Goal: Task Accomplishment & Management: Manage account settings

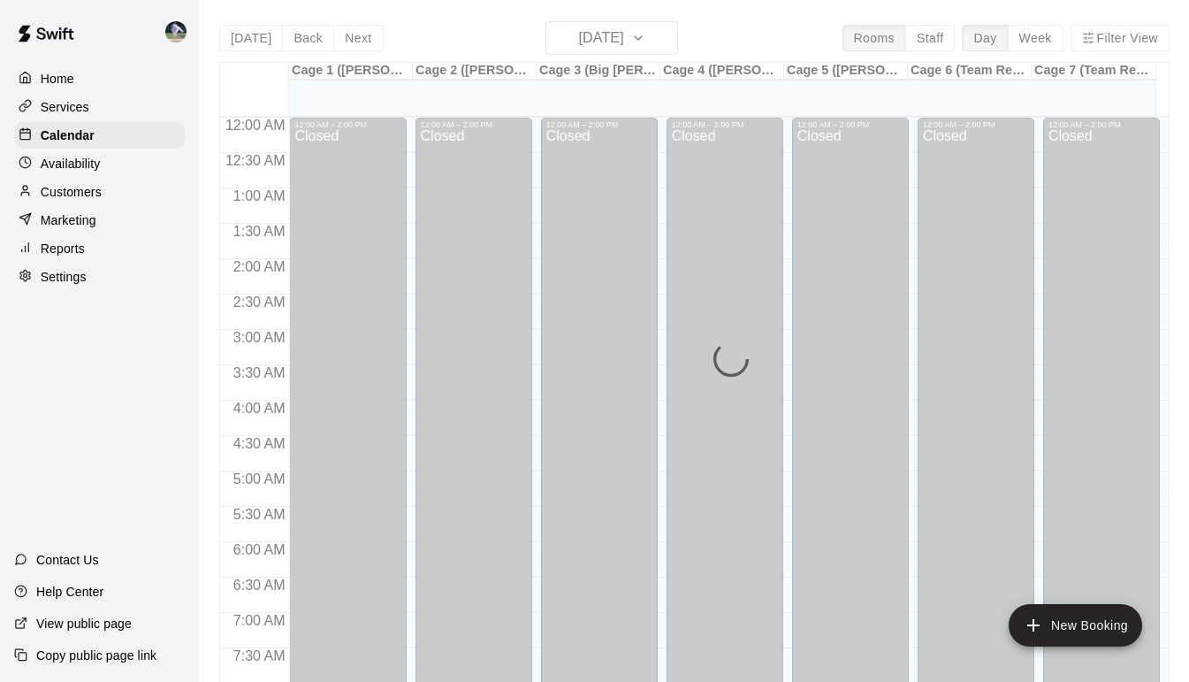
scroll to position [918, 0]
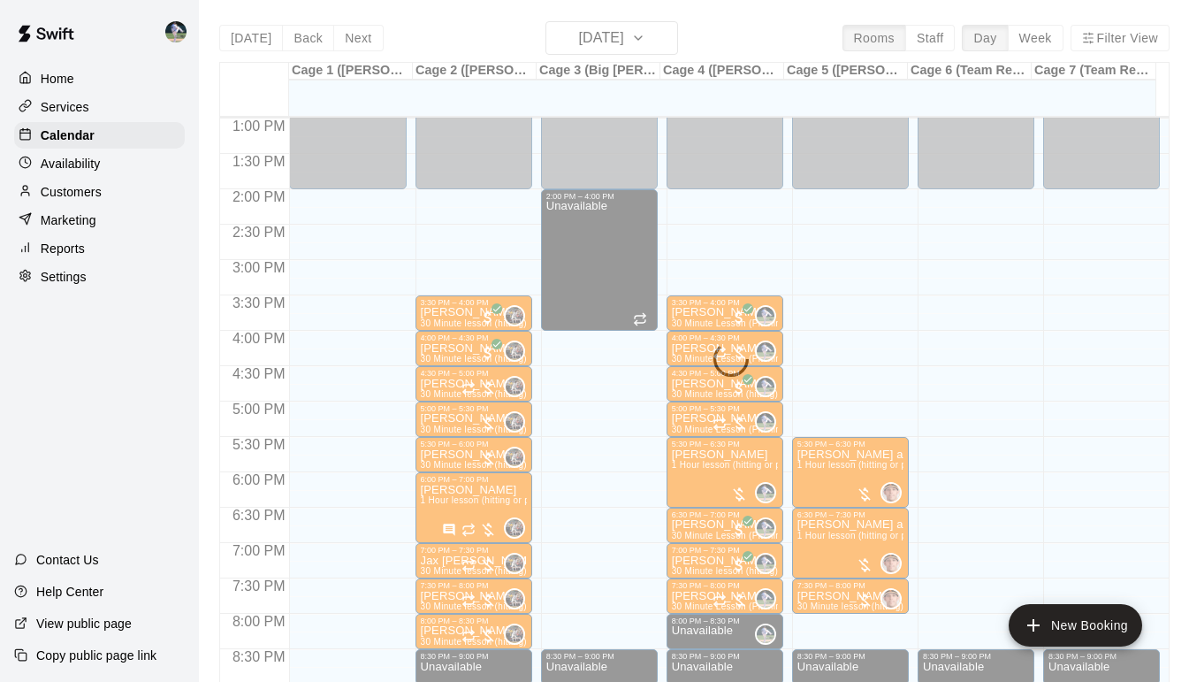
click at [244, 39] on div "[DATE] Back [DATE][DATE] Rooms Staff Day Week Filter View Cage 1 ([PERSON_NAME]…" at bounding box center [694, 362] width 950 height 682
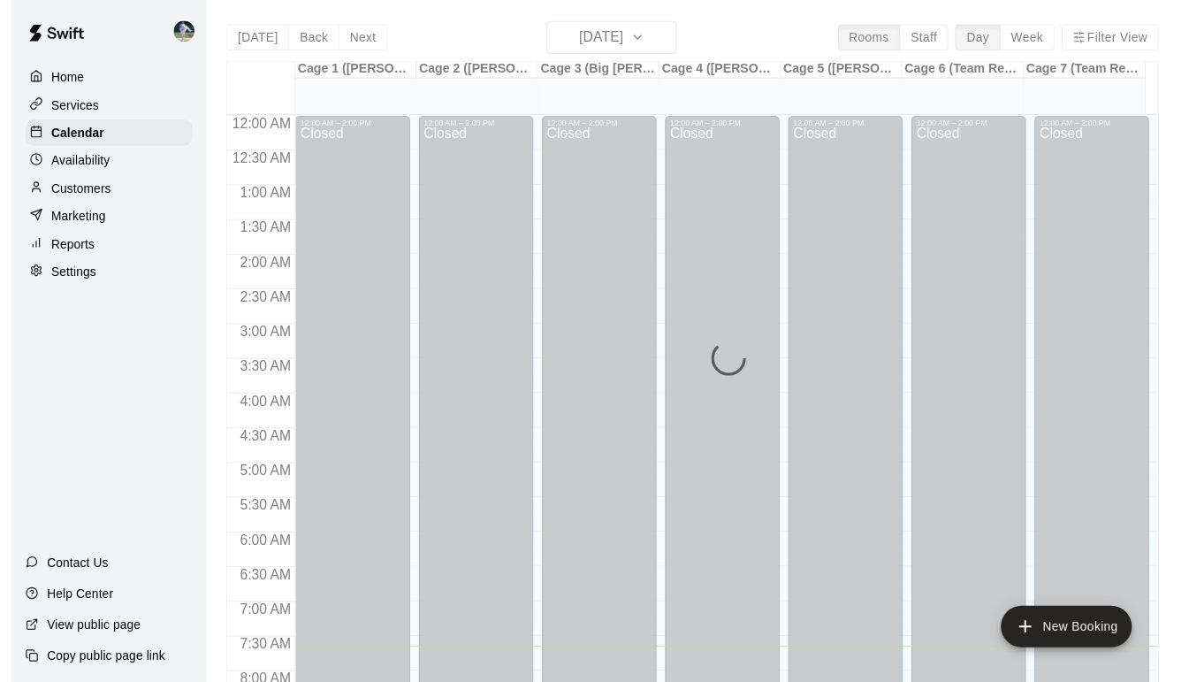
scroll to position [540, 0]
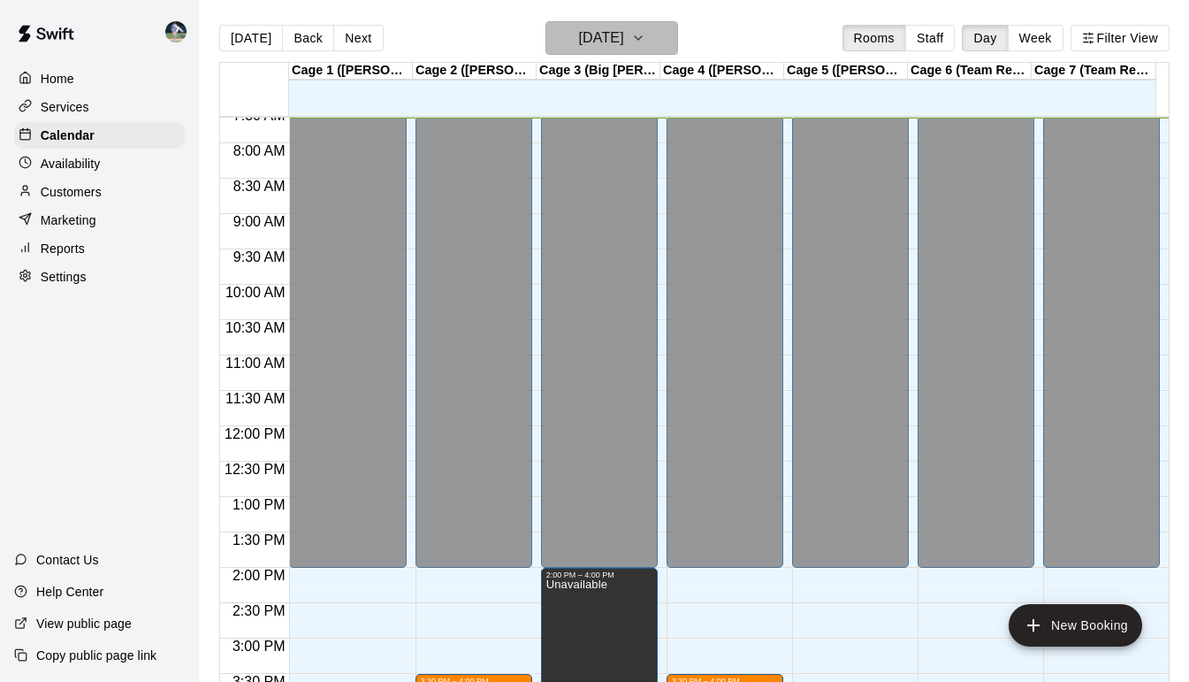
click at [645, 42] on icon "button" at bounding box center [638, 37] width 14 height 21
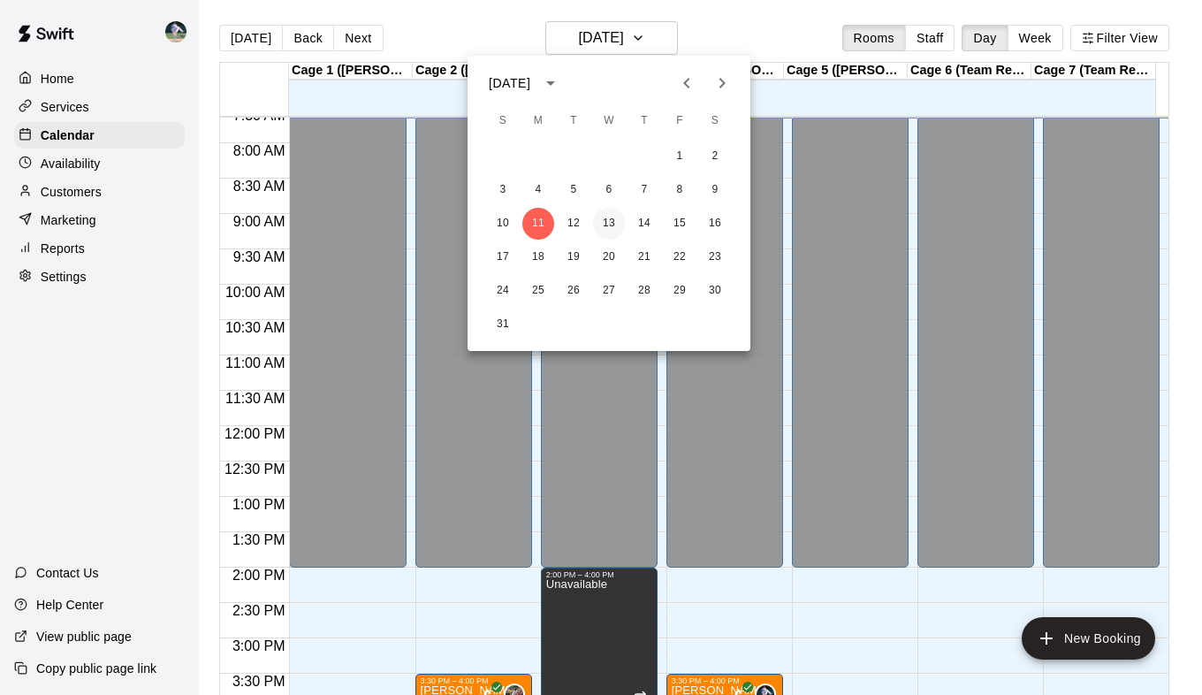
click at [606, 218] on button "13" at bounding box center [609, 224] width 32 height 32
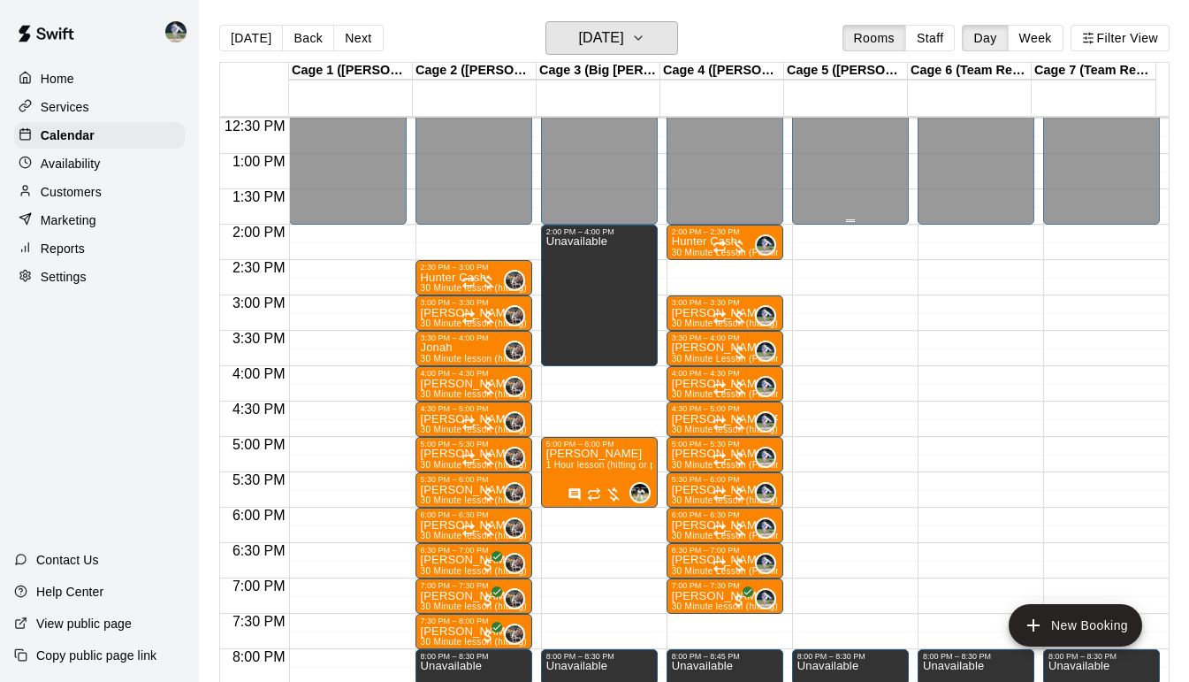
scroll to position [884, 0]
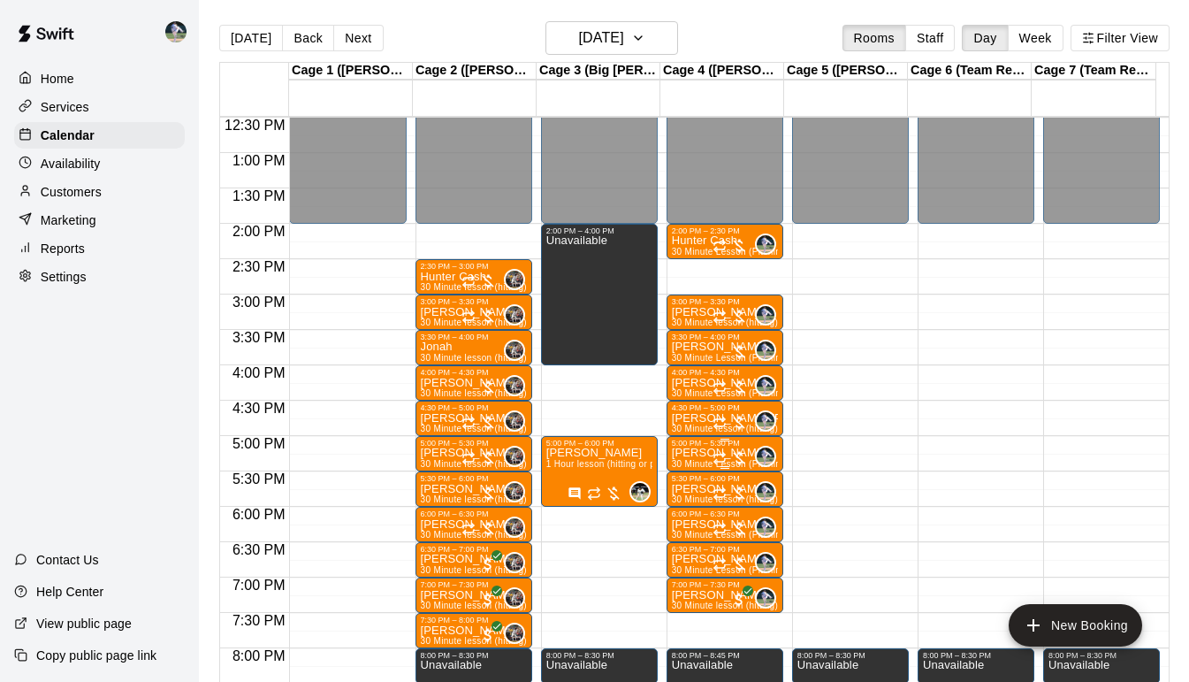
click at [687, 453] on p "Kainen Mills" at bounding box center [725, 453] width 106 height 0
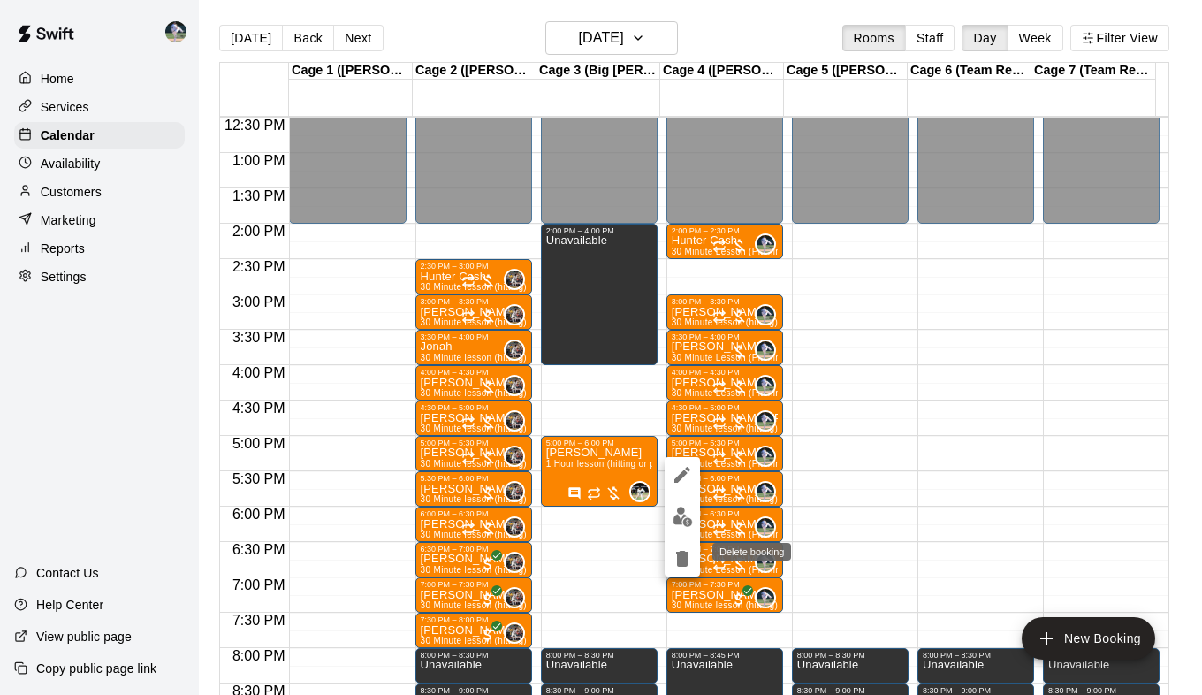
click at [682, 558] on icon "delete" at bounding box center [682, 559] width 12 height 16
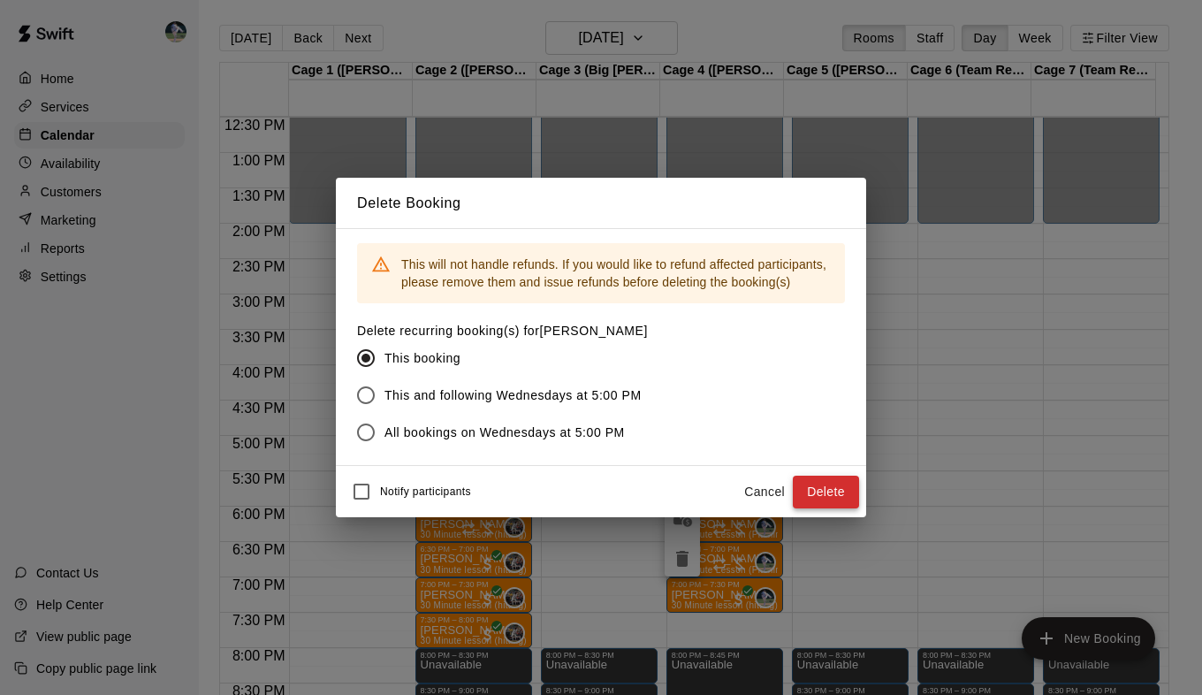
click at [819, 493] on button "Delete" at bounding box center [826, 492] width 66 height 33
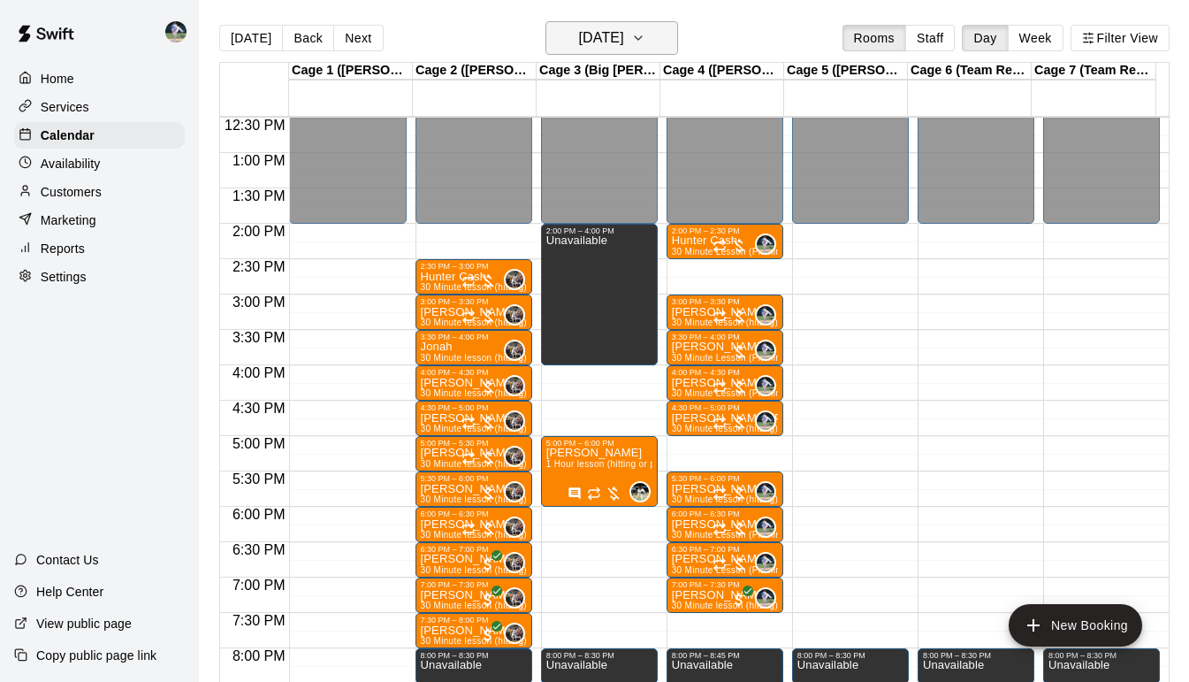
click at [614, 34] on h6 "Wednesday Aug 13" at bounding box center [600, 38] width 45 height 25
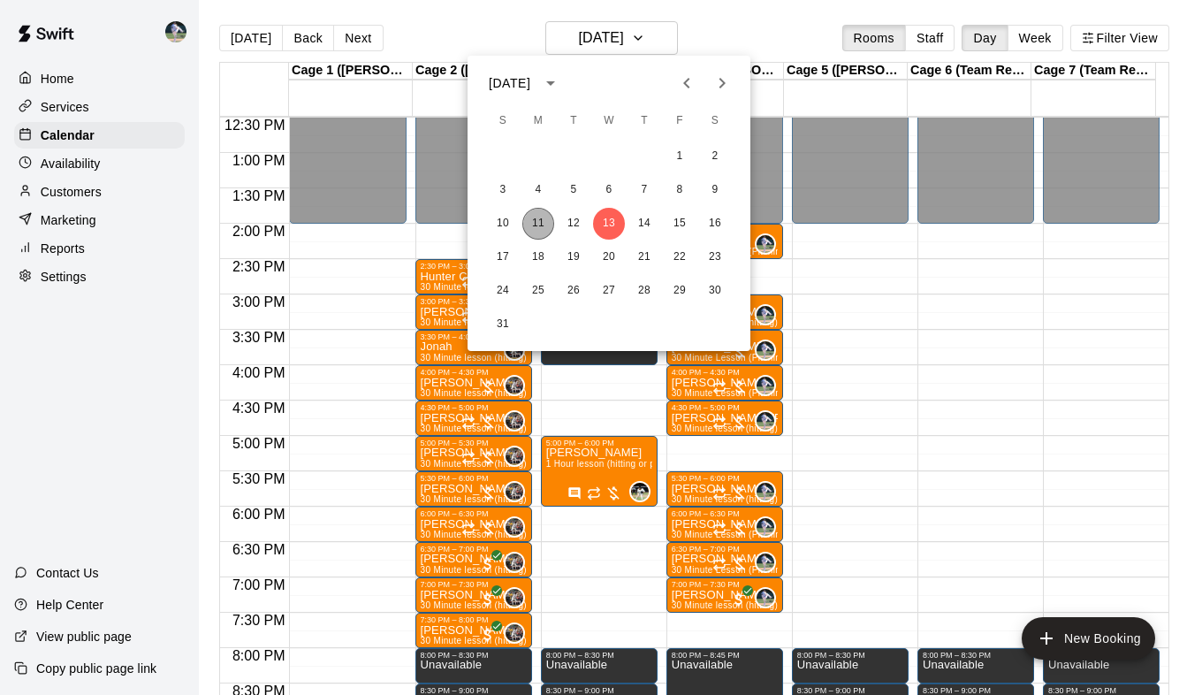
click at [540, 225] on button "11" at bounding box center [538, 224] width 32 height 32
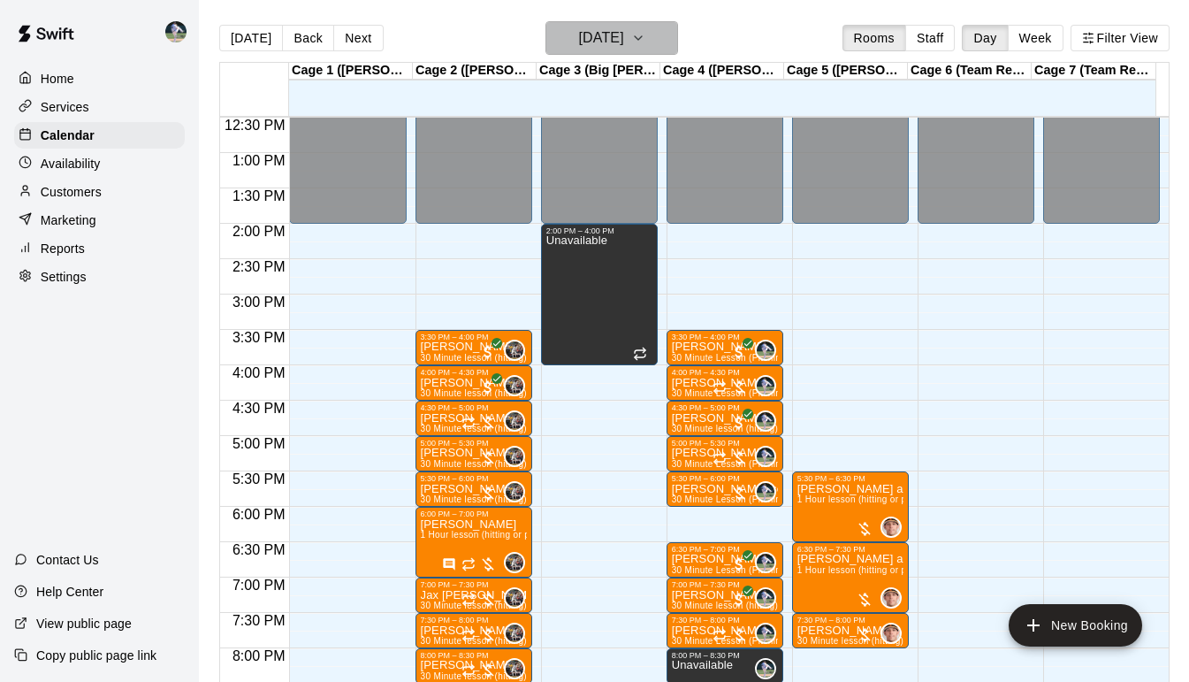
click at [671, 40] on button "[DATE]" at bounding box center [611, 38] width 133 height 34
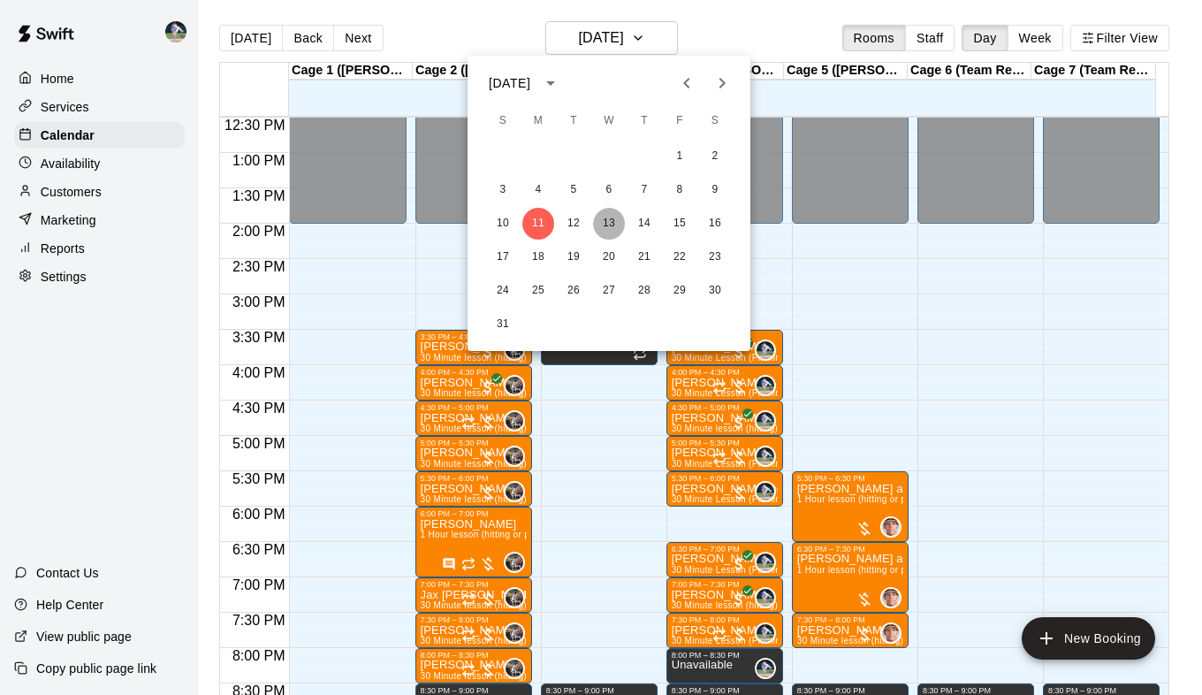
click at [608, 222] on button "13" at bounding box center [609, 224] width 32 height 32
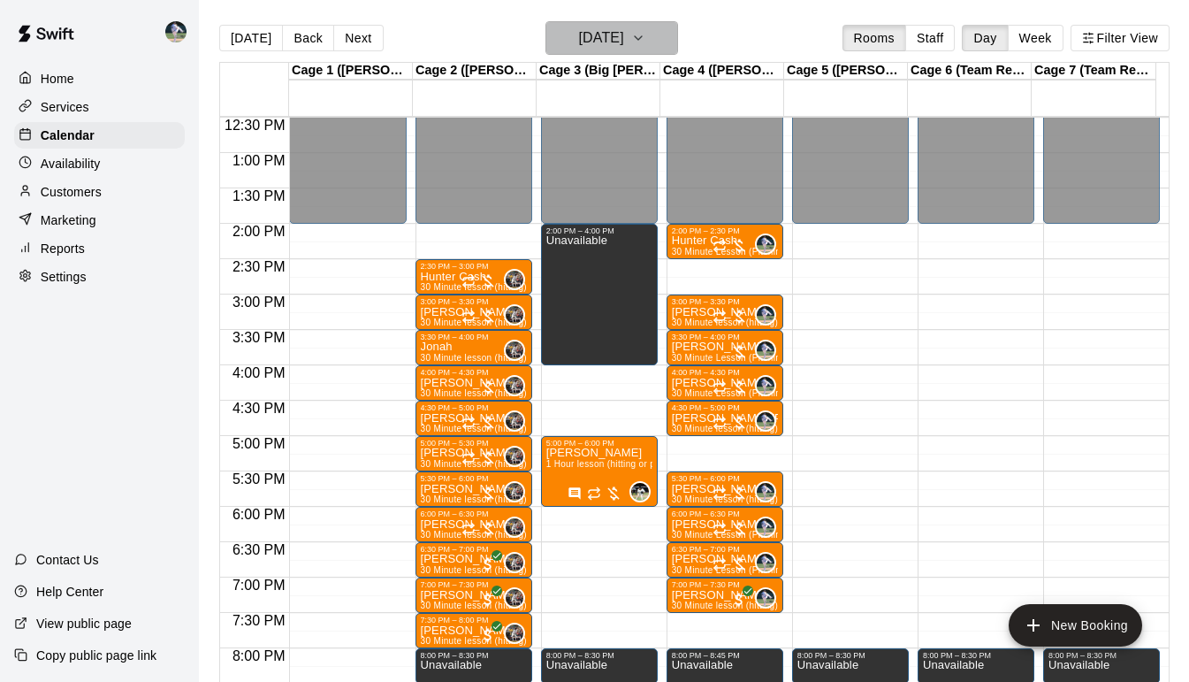
click at [645, 46] on icon "button" at bounding box center [638, 37] width 14 height 21
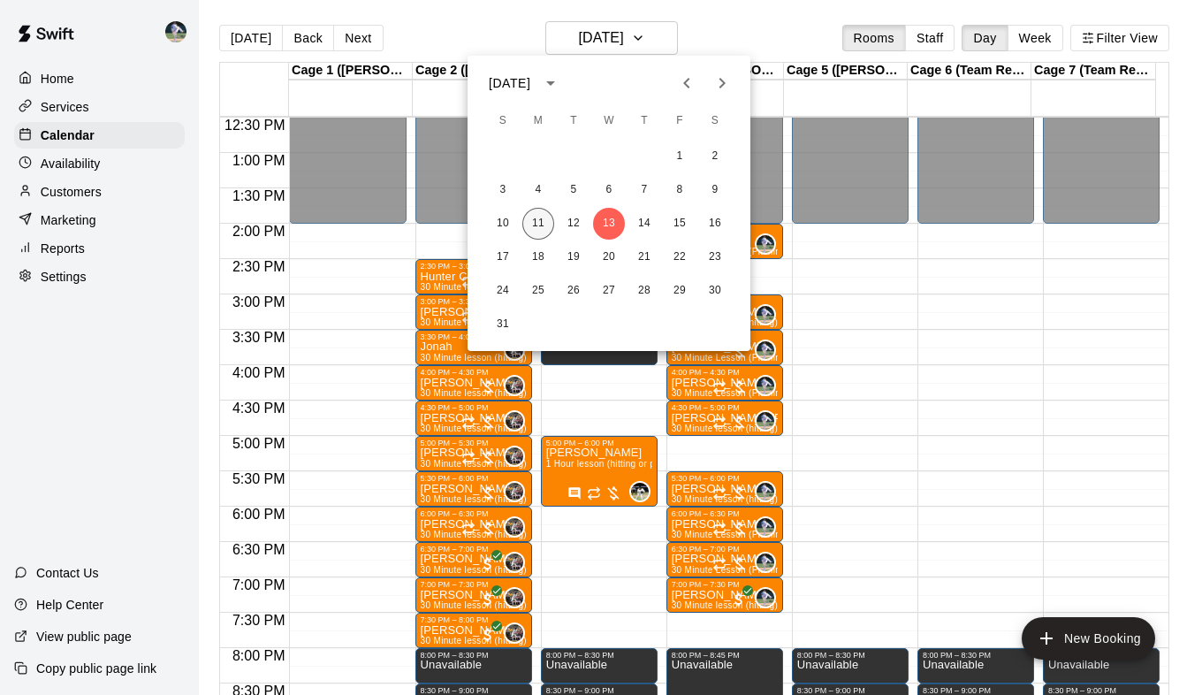
click at [536, 224] on button "11" at bounding box center [538, 224] width 32 height 32
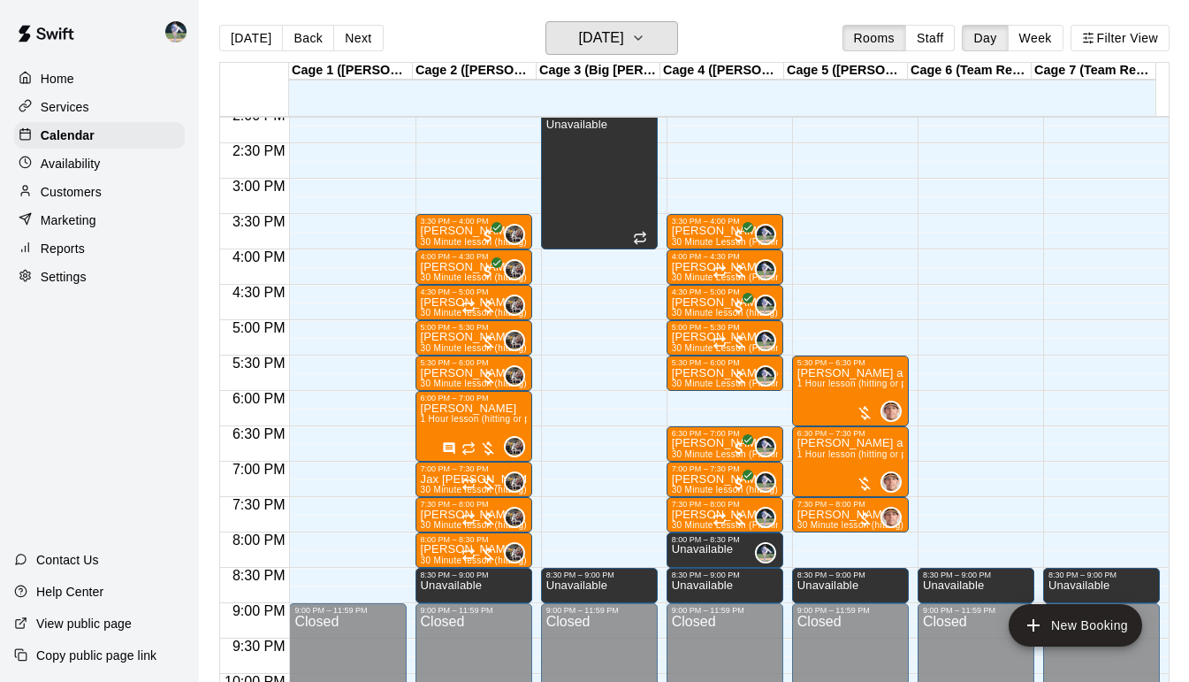
scroll to position [1001, 0]
